Goal: Transaction & Acquisition: Purchase product/service

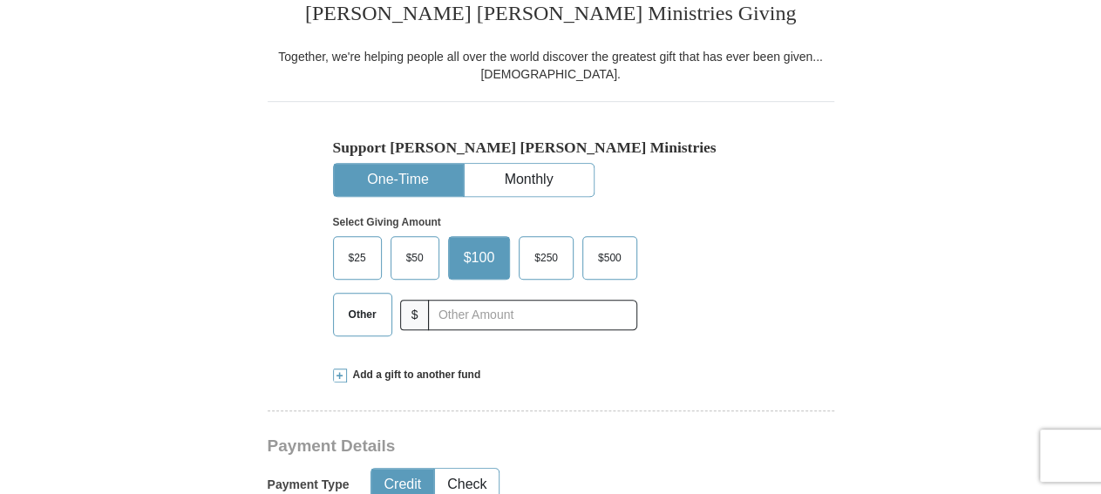
scroll to position [453, 0]
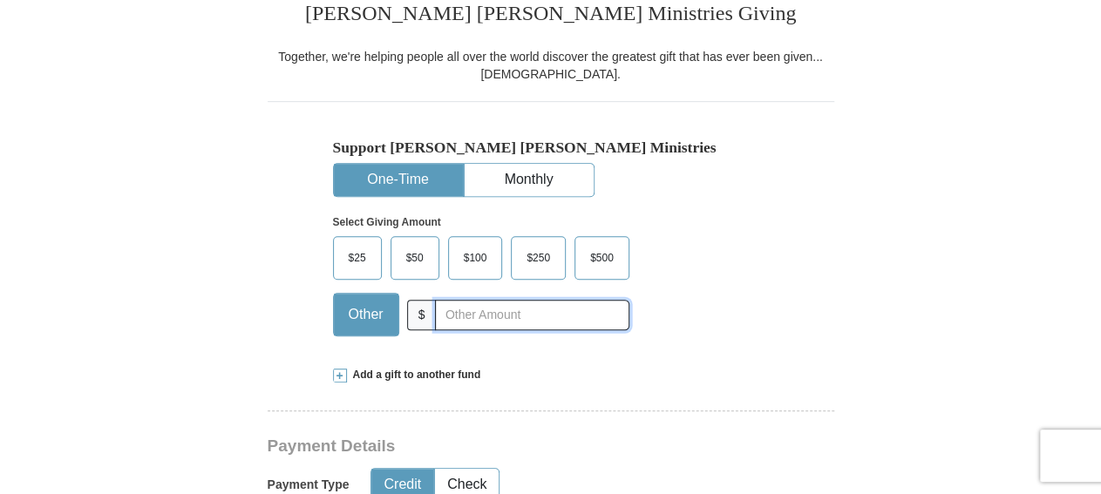
click at [515, 309] on input "text" at bounding box center [532, 315] width 194 height 31
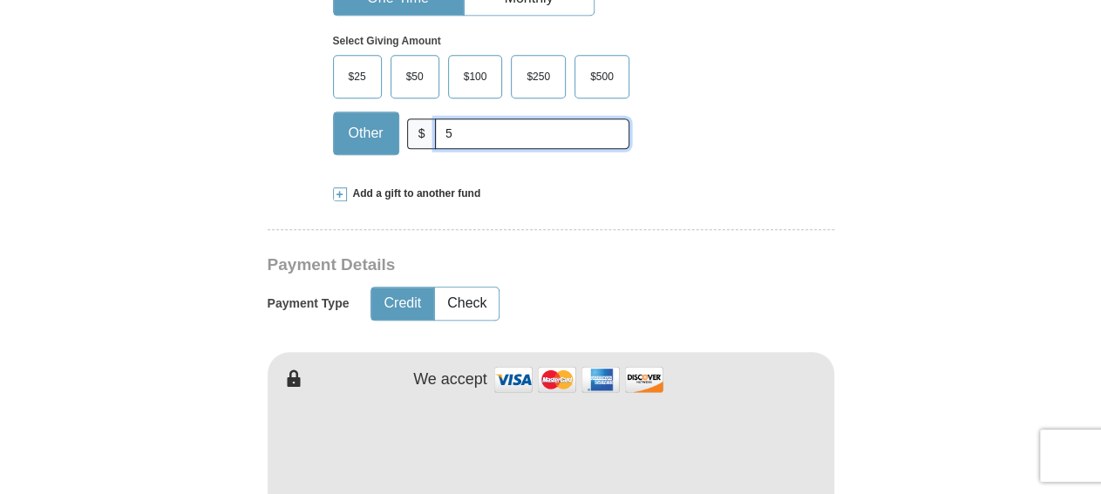
scroll to position [725, 0]
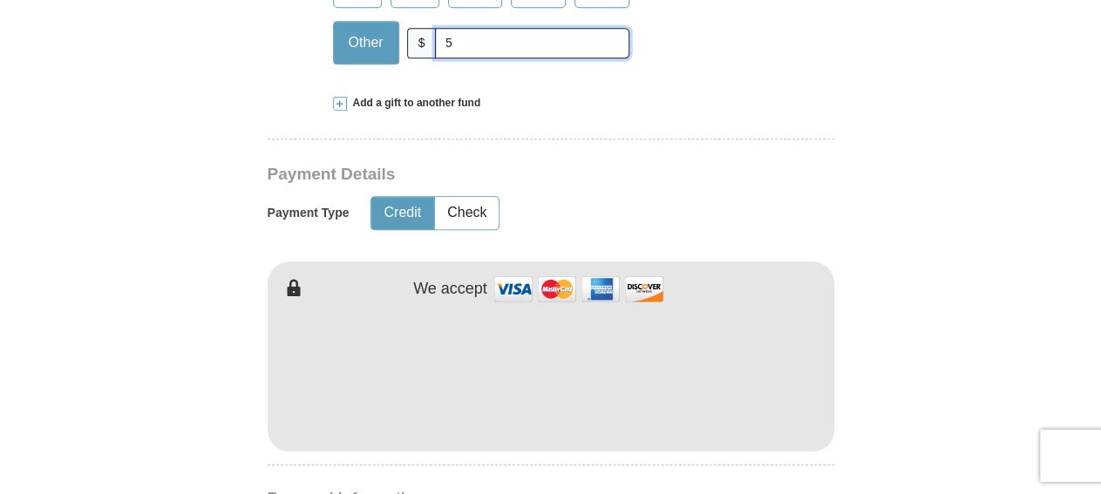
type input "5"
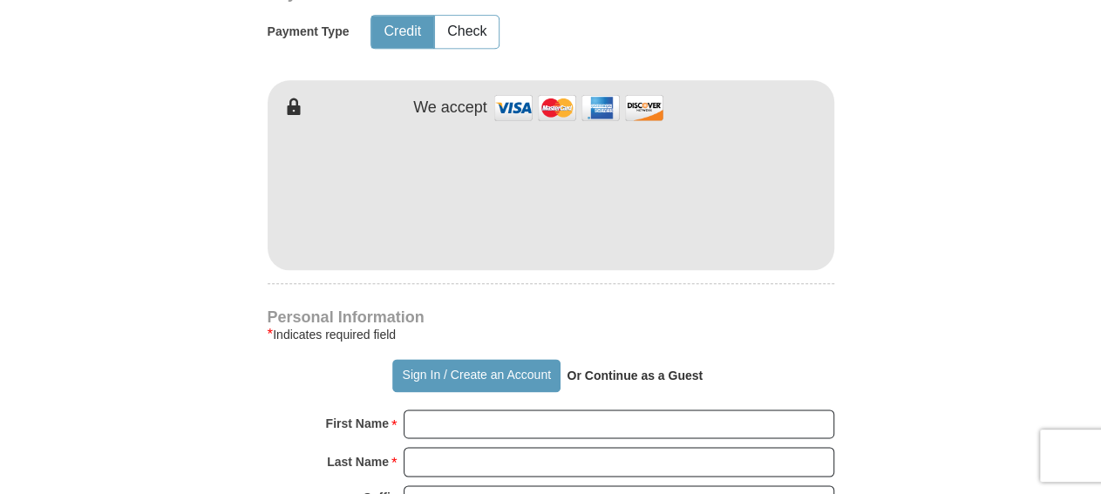
scroll to position [997, 0]
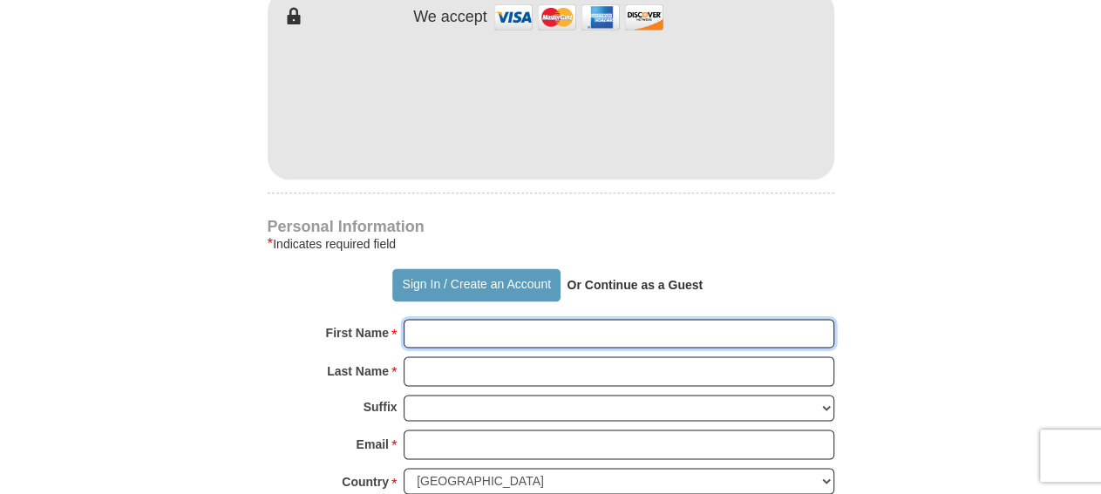
click at [482, 325] on input "First Name *" at bounding box center [619, 334] width 431 height 30
type input "LaDonald"
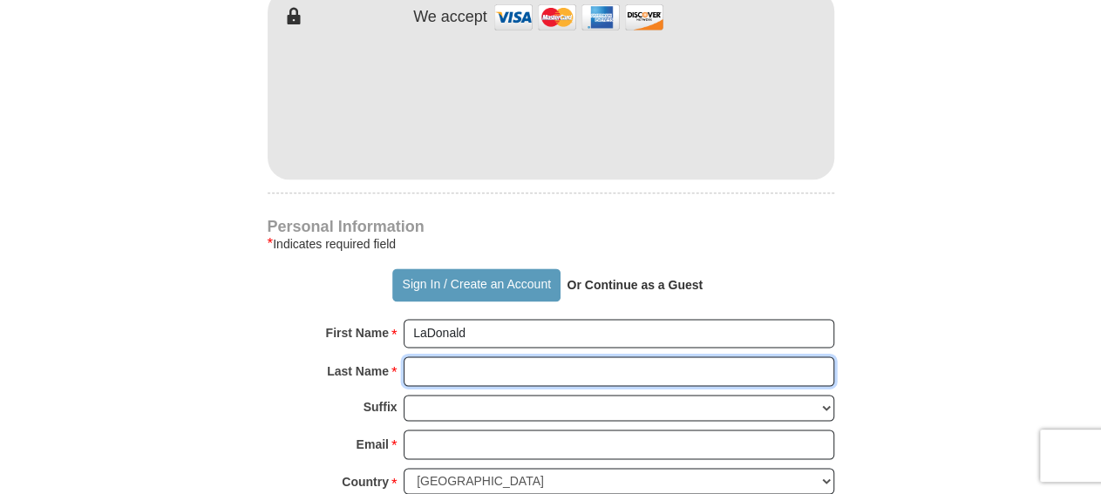
type input "[PERSON_NAME]"
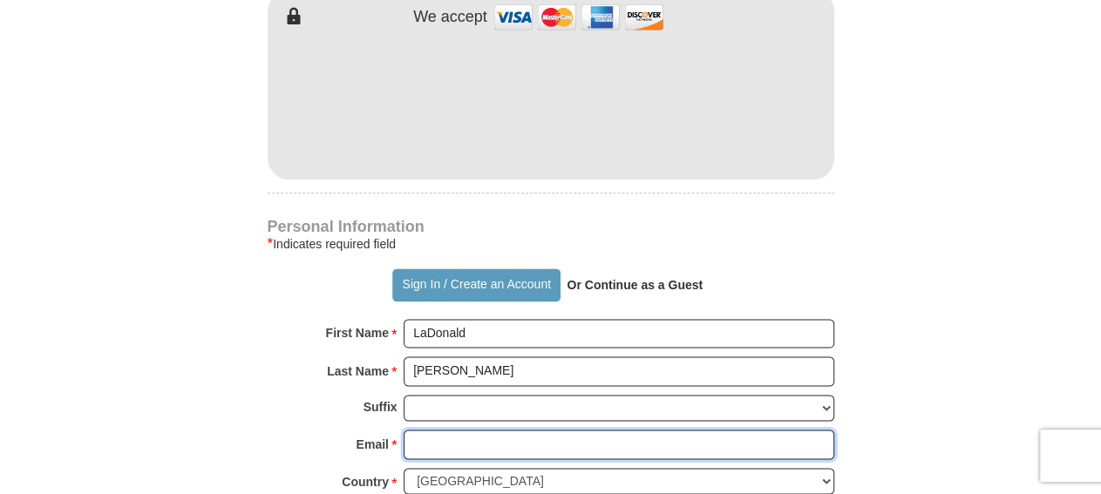
type input "[EMAIL_ADDRESS][DOMAIN_NAME]"
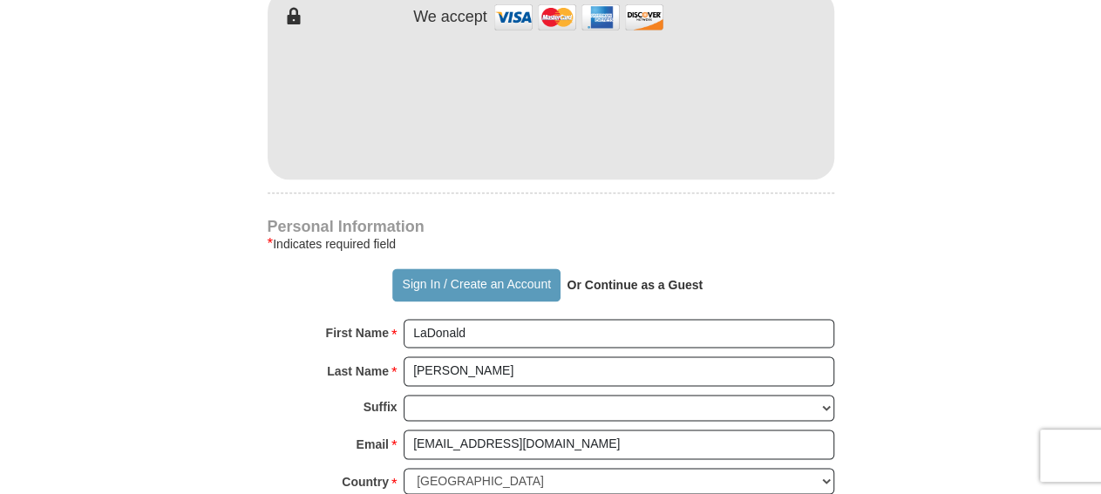
type input "[STREET_ADDRESS]"
type input "Monroe"
select select "LA"
type input "71203"
type input "3186143092"
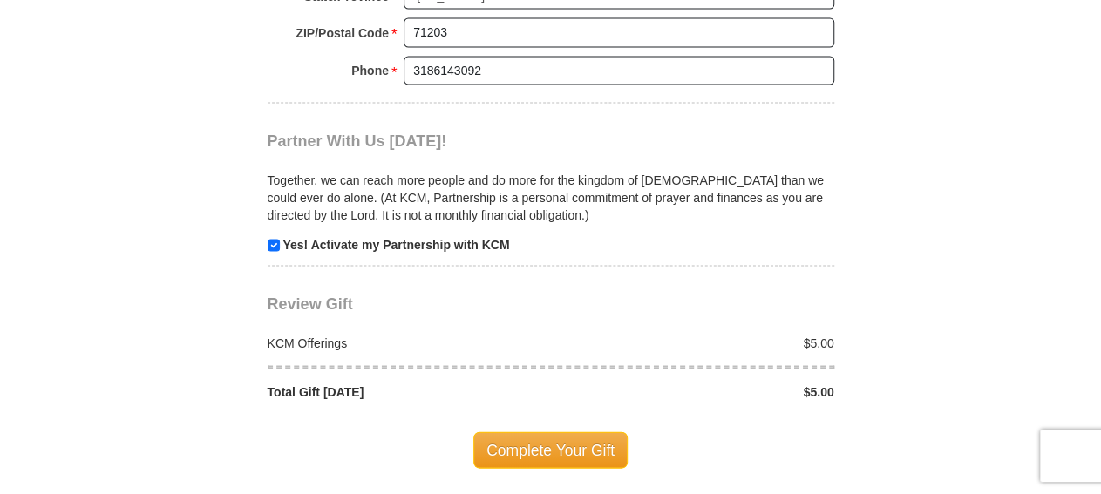
scroll to position [1723, 0]
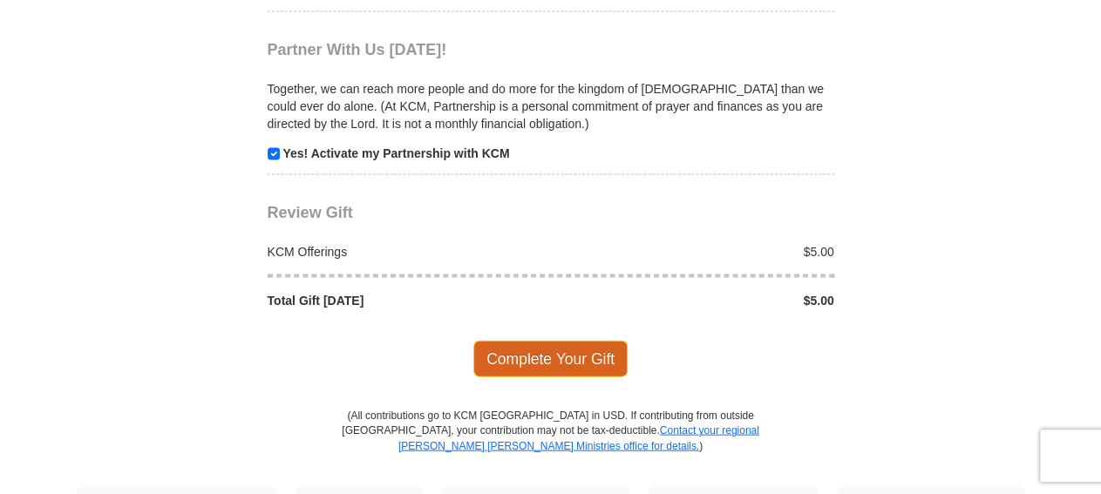
click at [552, 341] on span "Complete Your Gift" at bounding box center [550, 359] width 154 height 37
